Goal: Task Accomplishment & Management: Complete application form

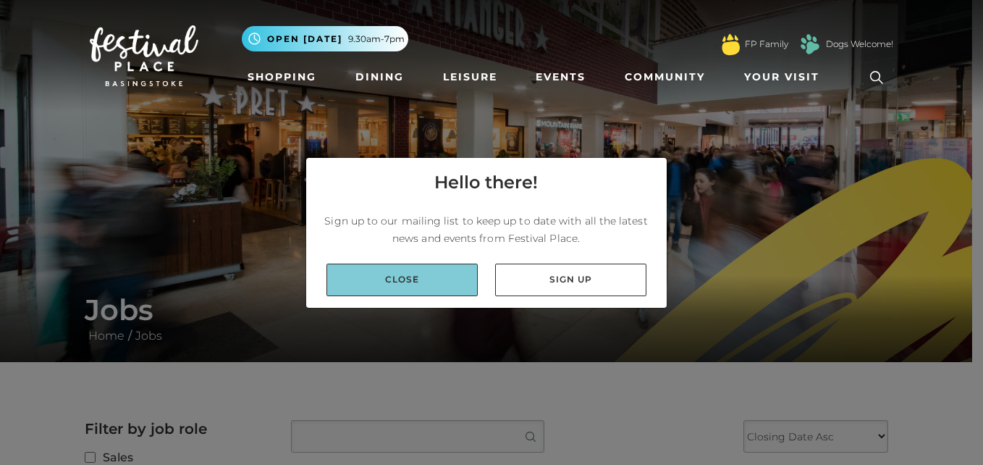
click at [439, 290] on link "Close" at bounding box center [402, 280] width 151 height 33
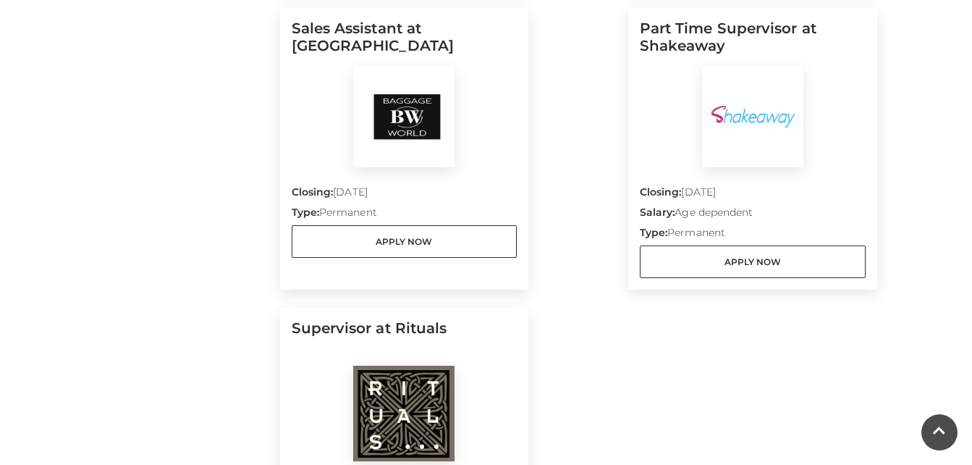
scroll to position [1071, 0]
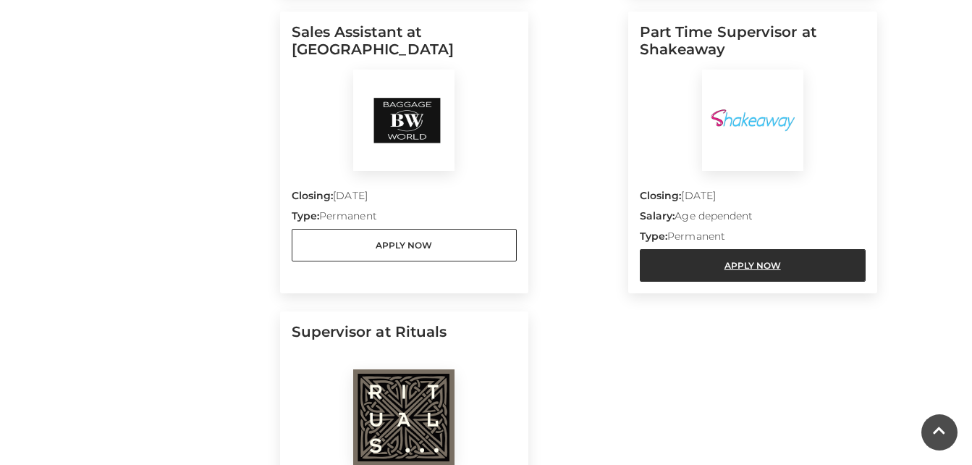
click at [793, 260] on link "Apply Now" at bounding box center [753, 265] width 226 height 33
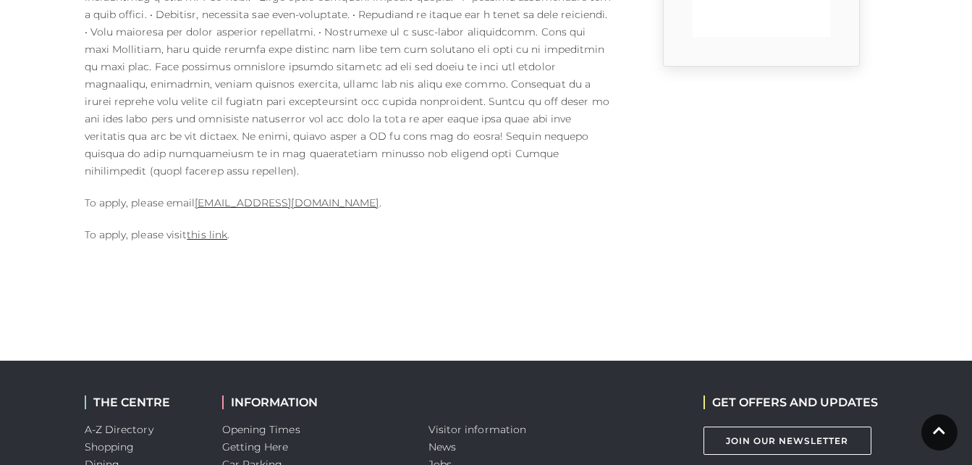
scroll to position [579, 0]
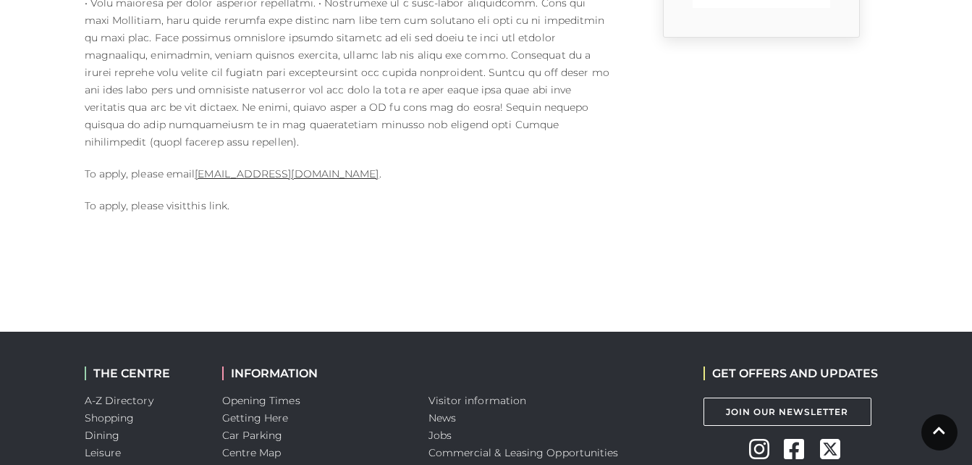
click at [203, 199] on link "this link" at bounding box center [207, 205] width 41 height 13
